Goal: Information Seeking & Learning: Find specific fact

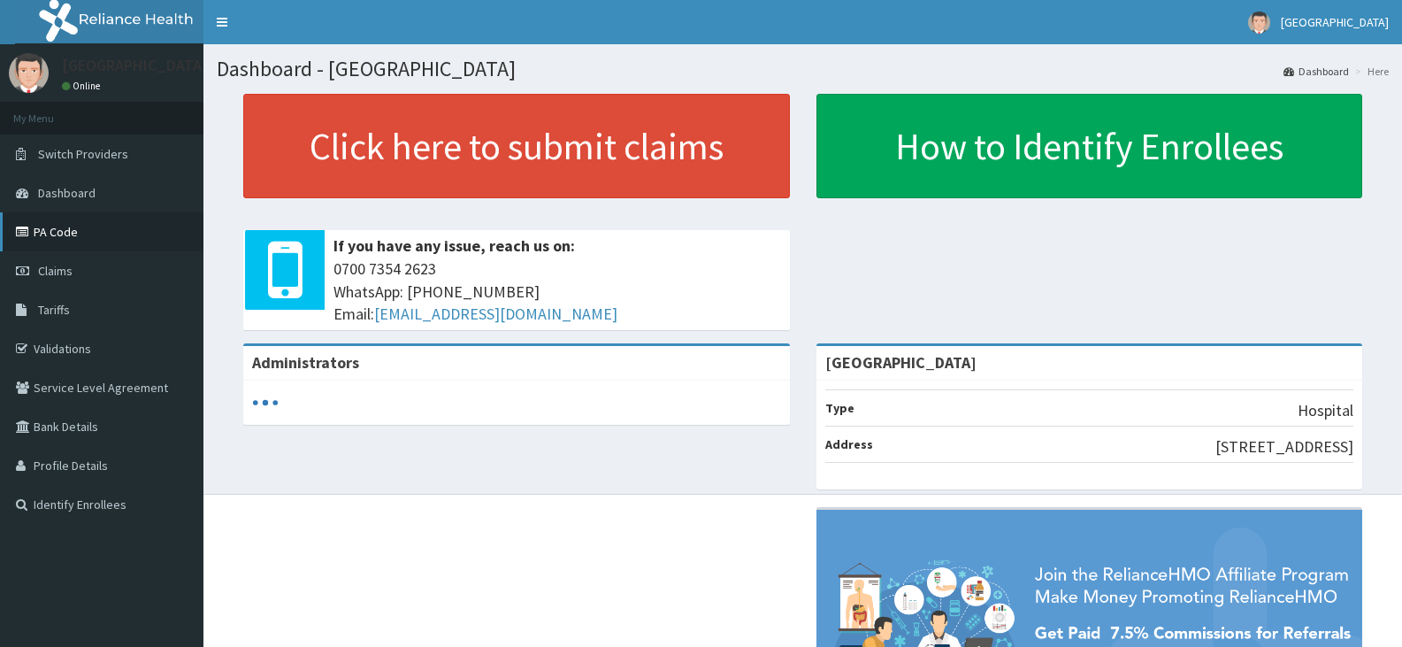
click at [80, 235] on link "PA Code" at bounding box center [101, 231] width 203 height 39
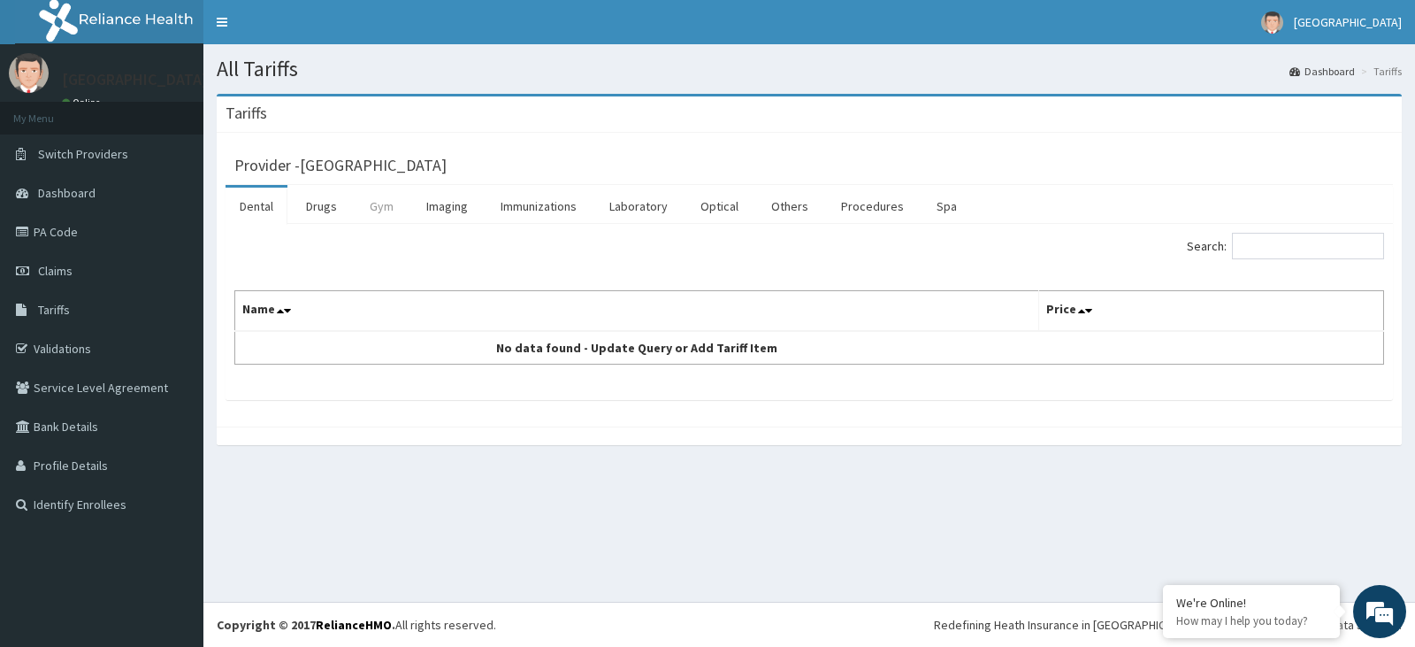
click at [373, 204] on link "Gym" at bounding box center [382, 206] width 52 height 37
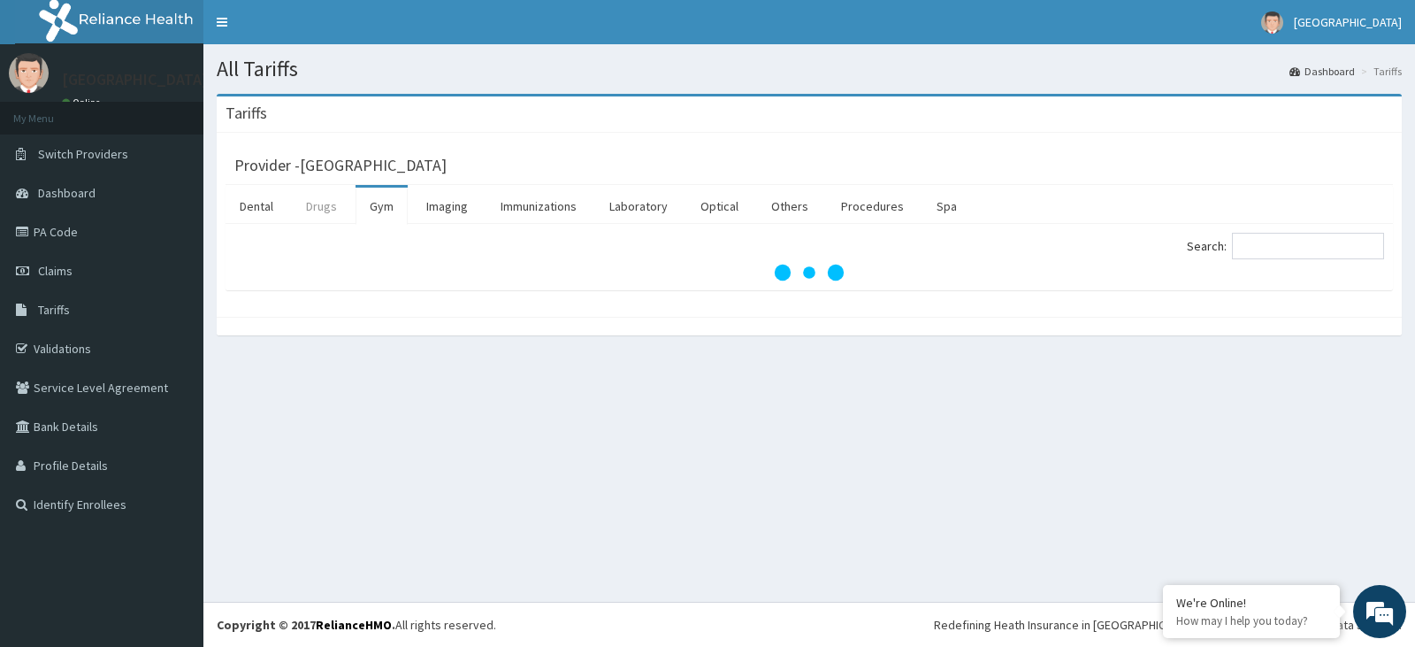
click at [323, 214] on link "Drugs" at bounding box center [321, 206] width 59 height 37
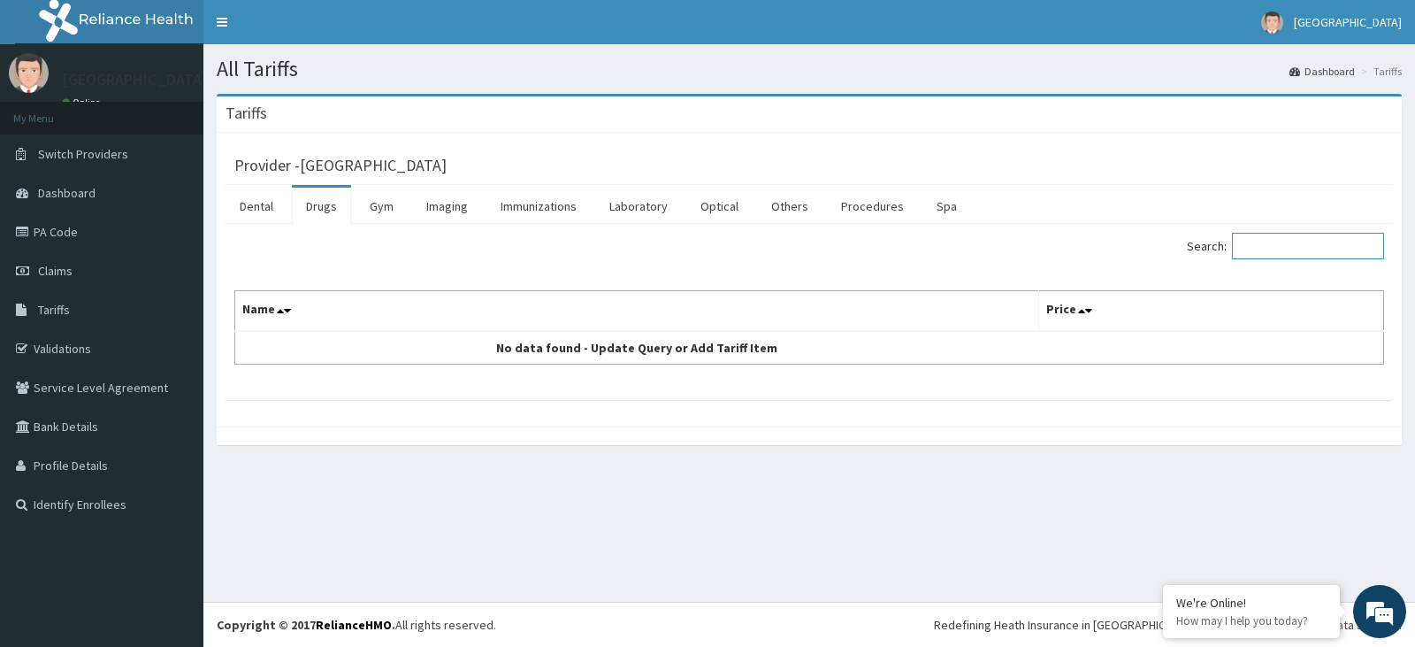
click at [1294, 245] on input "Search:" at bounding box center [1308, 246] width 152 height 27
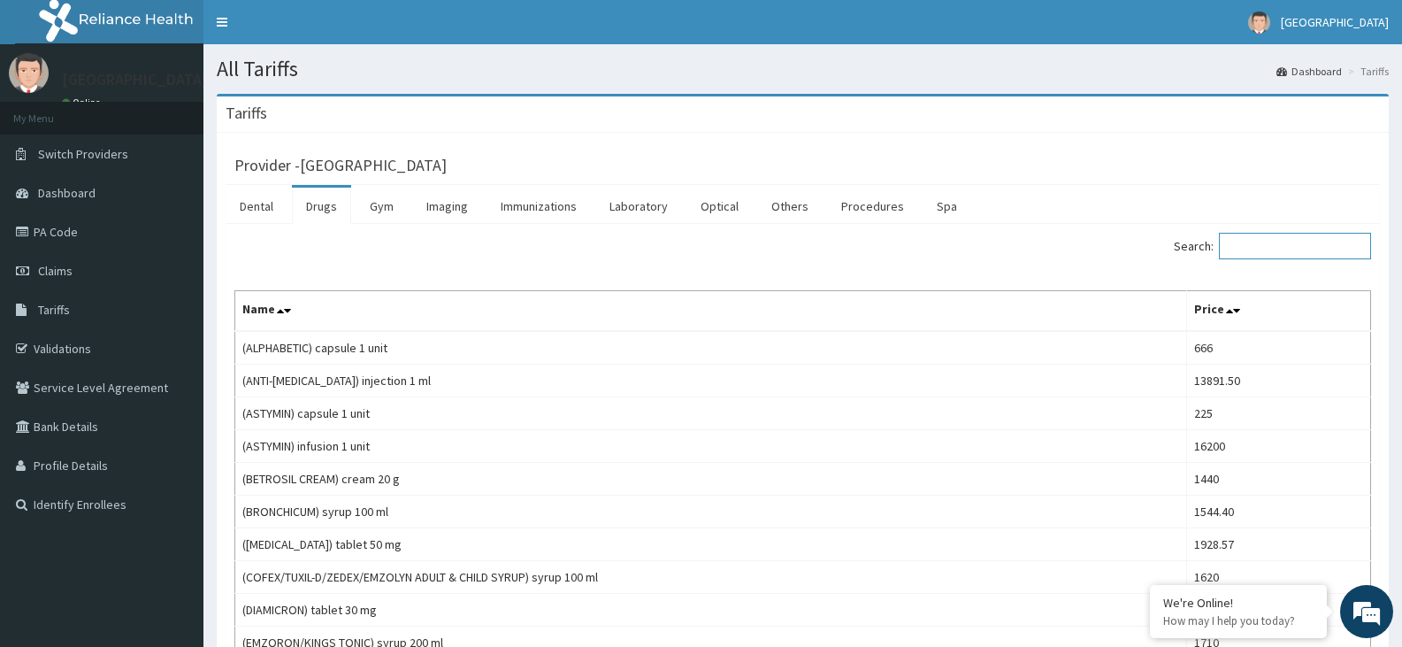
paste input "Amoxicill"
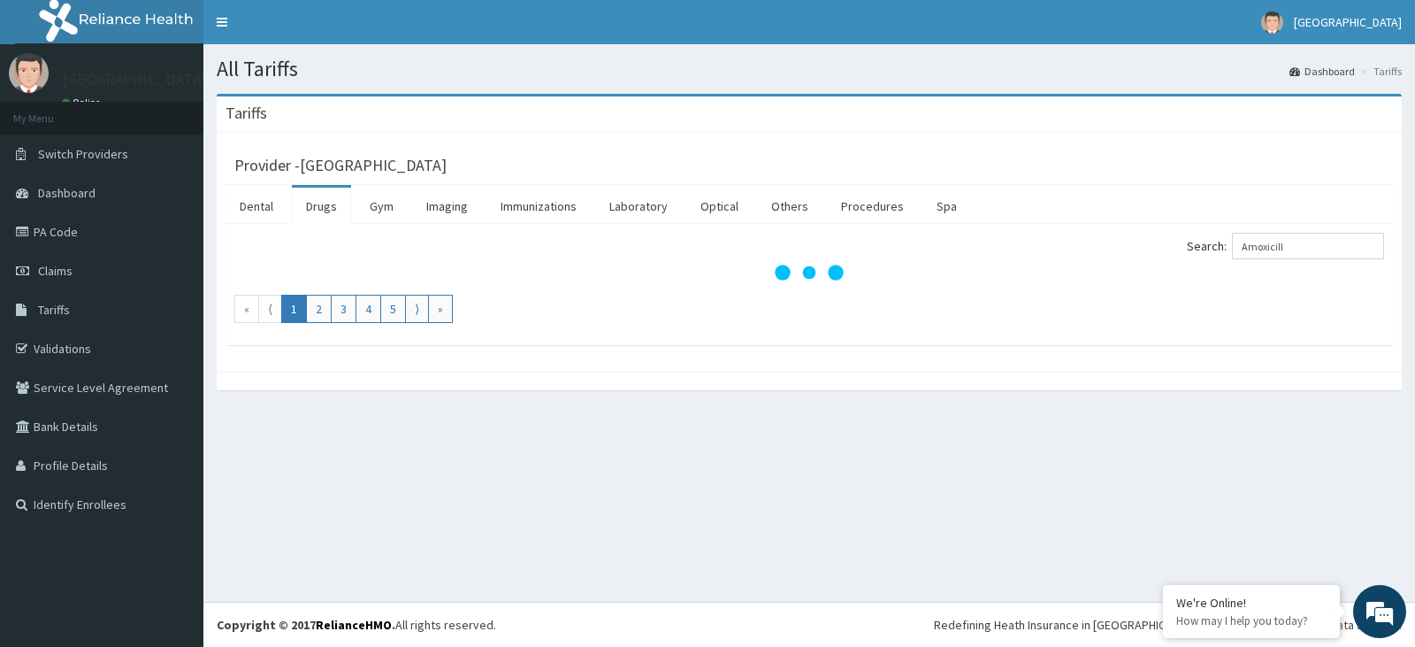
click at [1246, 247] on label "Search: Amoxicill" at bounding box center [1285, 246] width 197 height 27
click at [1246, 247] on input "Amoxicill" at bounding box center [1308, 246] width 152 height 27
click at [1259, 246] on input "Amoxicill" at bounding box center [1308, 246] width 152 height 27
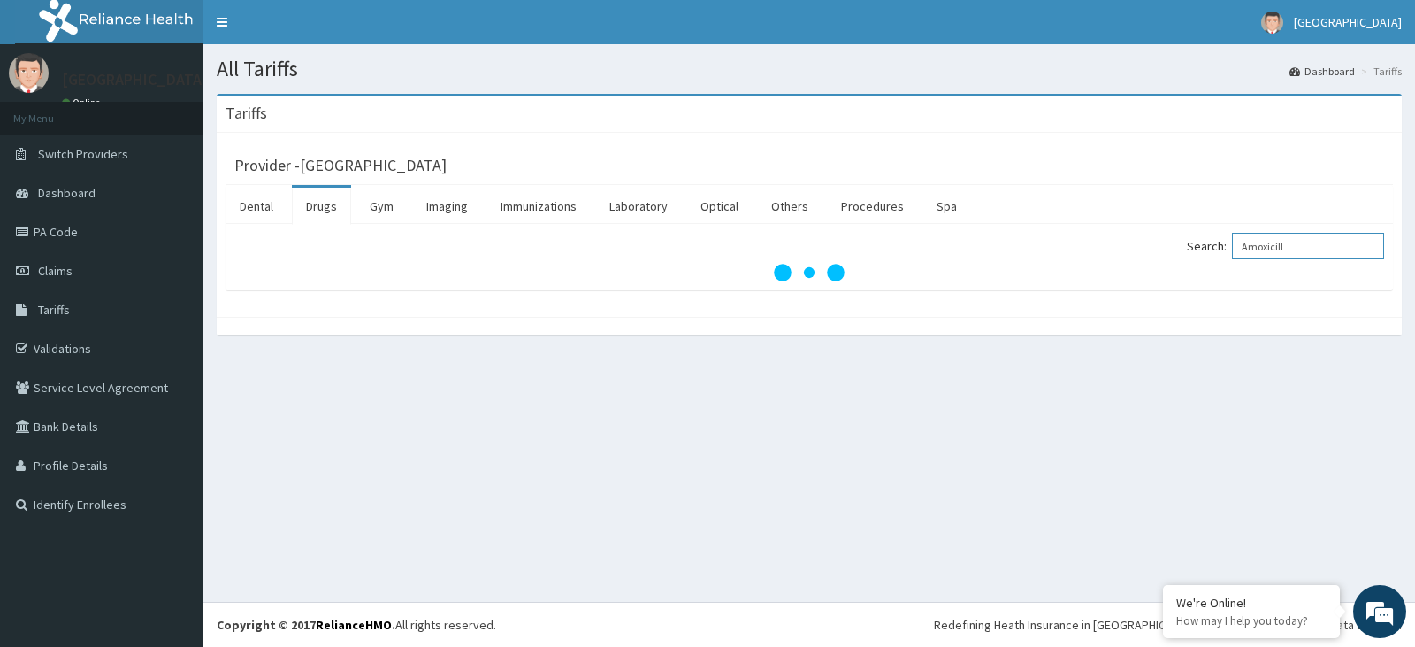
click at [1312, 250] on input "Amoxicill" at bounding box center [1308, 246] width 152 height 27
click at [1258, 247] on input "Amoxici" at bounding box center [1308, 246] width 152 height 27
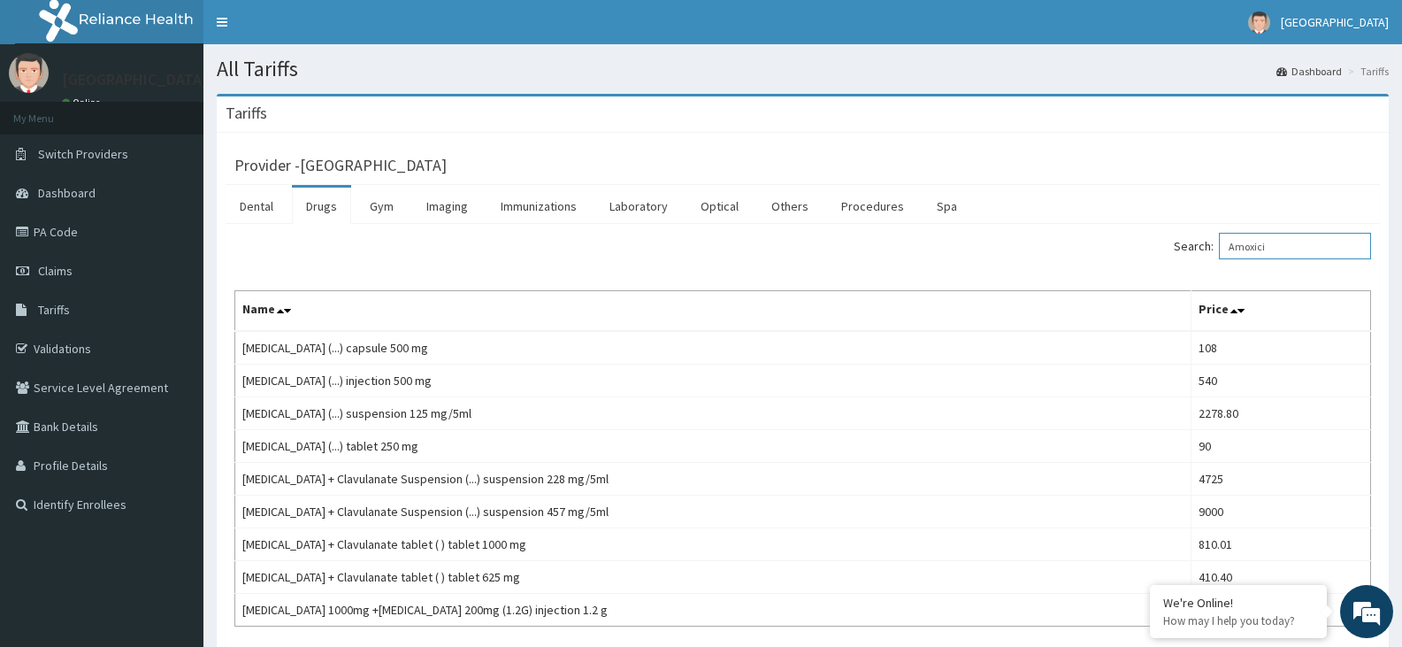
type input "Amoxici"
